Goal: Find specific page/section: Find specific page/section

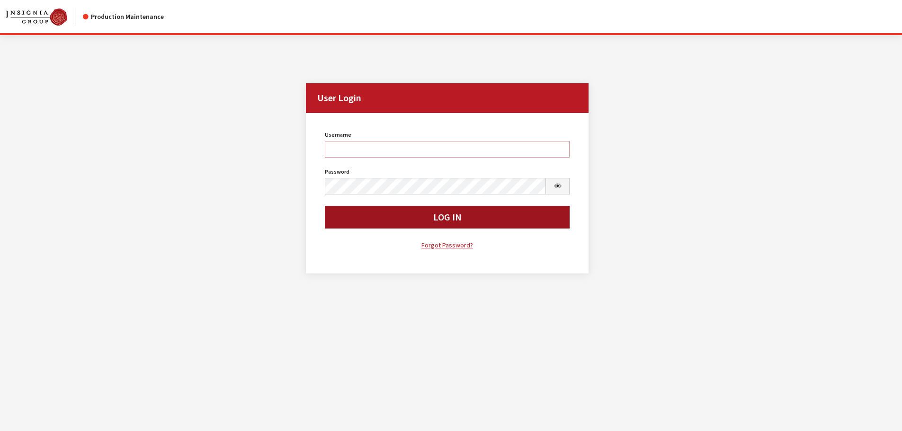
type input "kcallahan"
click at [355, 217] on button "Log In" at bounding box center [447, 217] width 245 height 23
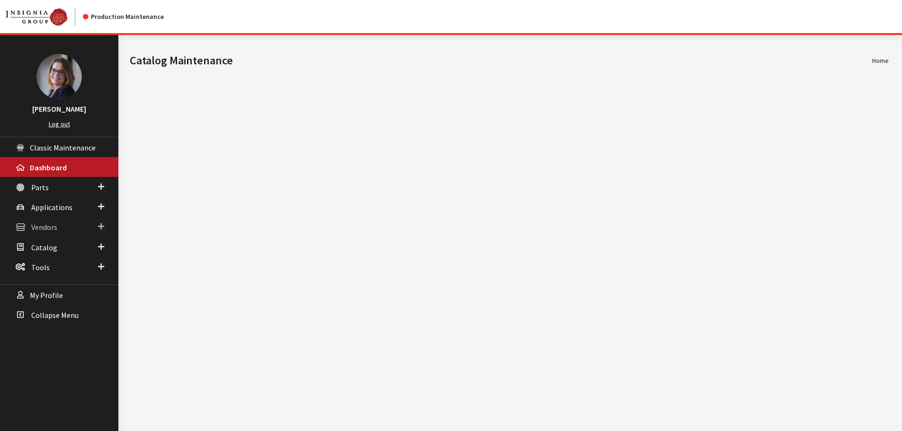
click at [56, 233] on link "Vendors" at bounding box center [59, 227] width 118 height 20
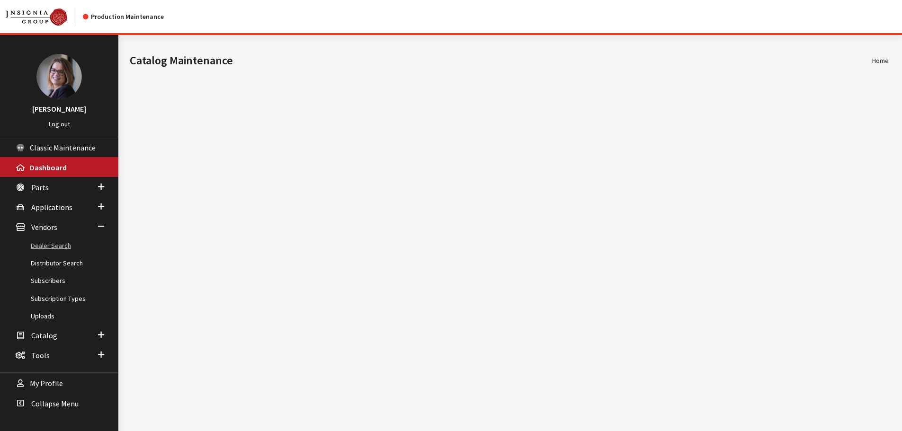
click at [53, 248] on link "Dealer Search" at bounding box center [59, 246] width 118 height 18
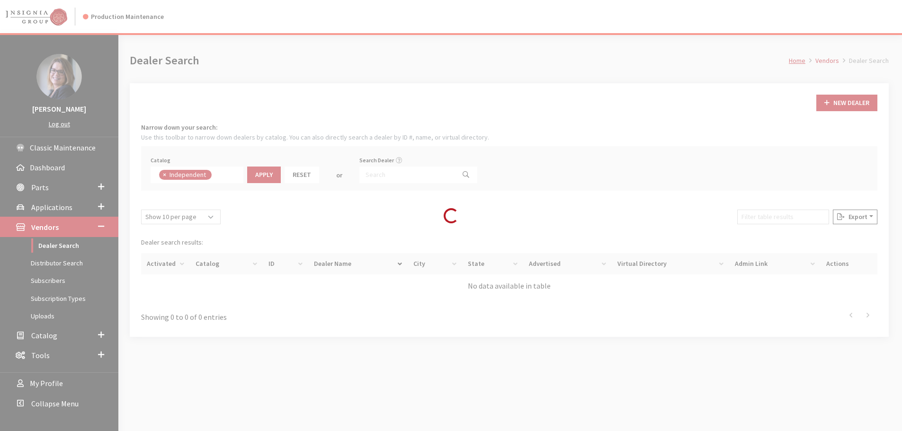
scroll to position [69, 0]
